Goal: Communication & Community: Answer question/provide support

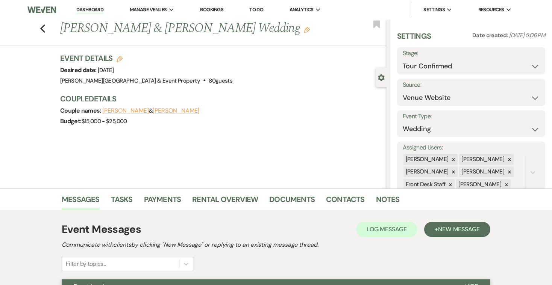
select select "4"
select select "5"
click at [43, 27] on use "button" at bounding box center [42, 28] width 5 height 8
select select "4"
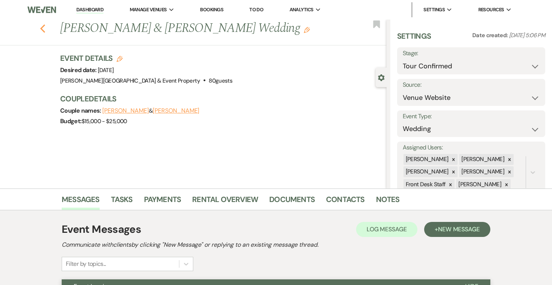
select select "4"
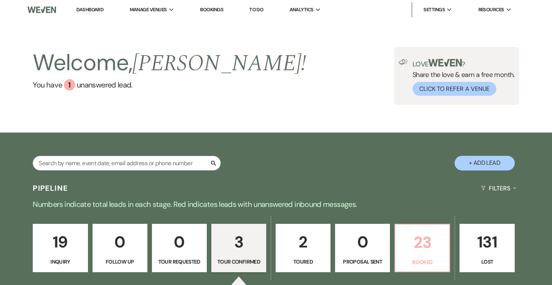
click at [417, 248] on p "23" at bounding box center [422, 242] width 45 height 25
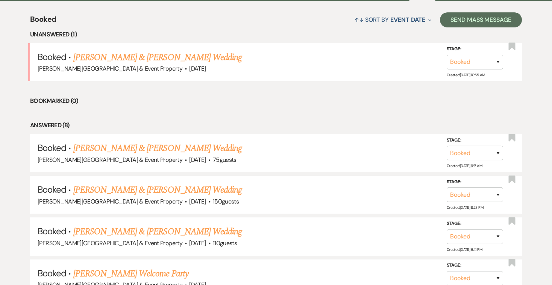
scroll to position [288, 0]
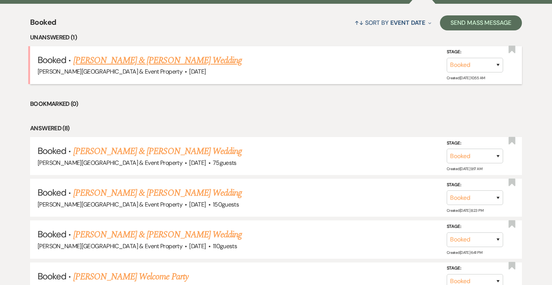
click at [225, 62] on link "[PERSON_NAME] & [PERSON_NAME] Wedding" at bounding box center [157, 61] width 169 height 14
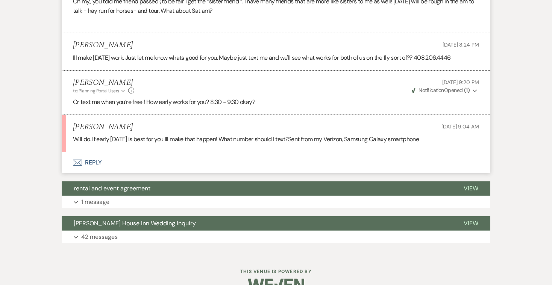
scroll to position [1216, 0]
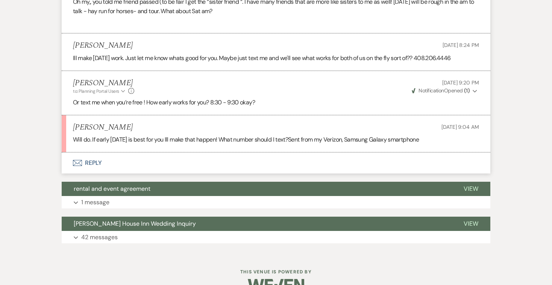
click at [93, 153] on button "Envelope Reply" at bounding box center [276, 163] width 429 height 21
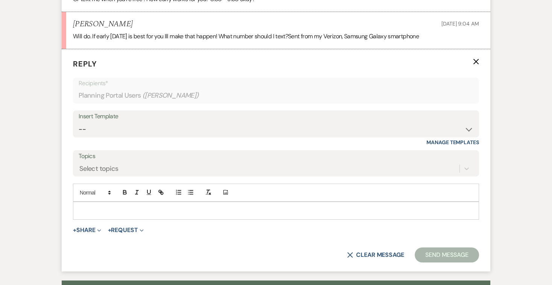
scroll to position [1320, 0]
click at [94, 207] on p at bounding box center [276, 211] width 394 height 8
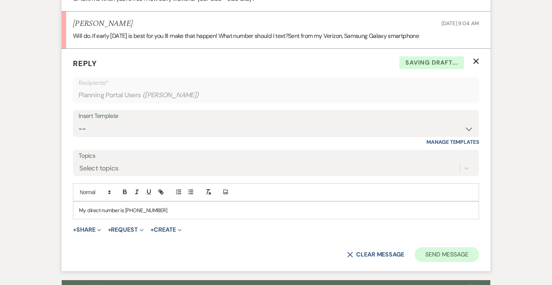
click at [442, 248] on button "Send Message" at bounding box center [447, 255] width 64 height 15
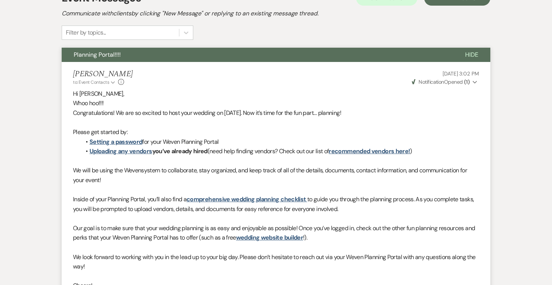
scroll to position [64, 0]
